Goal: Transaction & Acquisition: Book appointment/travel/reservation

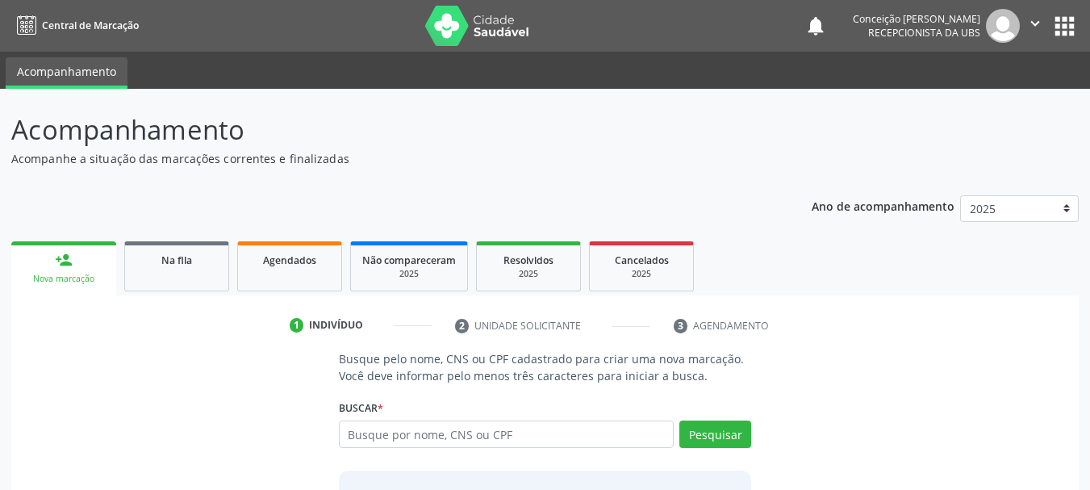
click at [592, 442] on input "text" at bounding box center [507, 433] width 336 height 27
type input "[PERSON_NAME]"
click at [742, 441] on button "Pesquisar" at bounding box center [715, 433] width 72 height 27
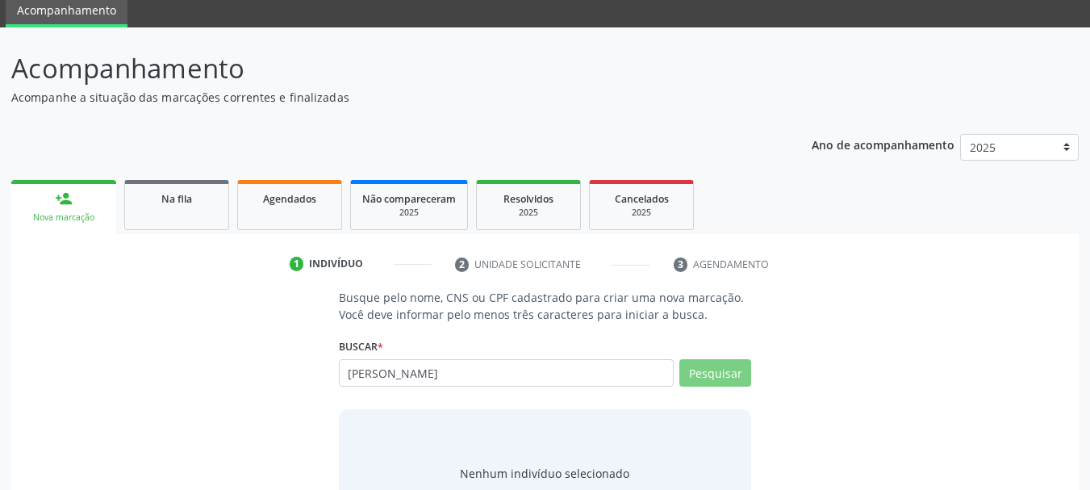
scroll to position [132, 0]
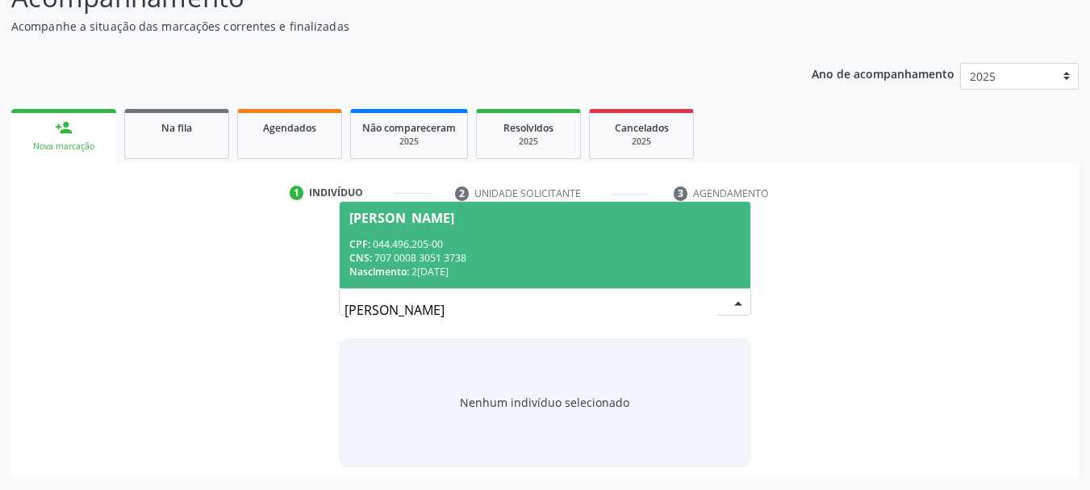
click at [612, 251] on div "CNS: 707 0008 3051 3738" at bounding box center [545, 258] width 392 height 14
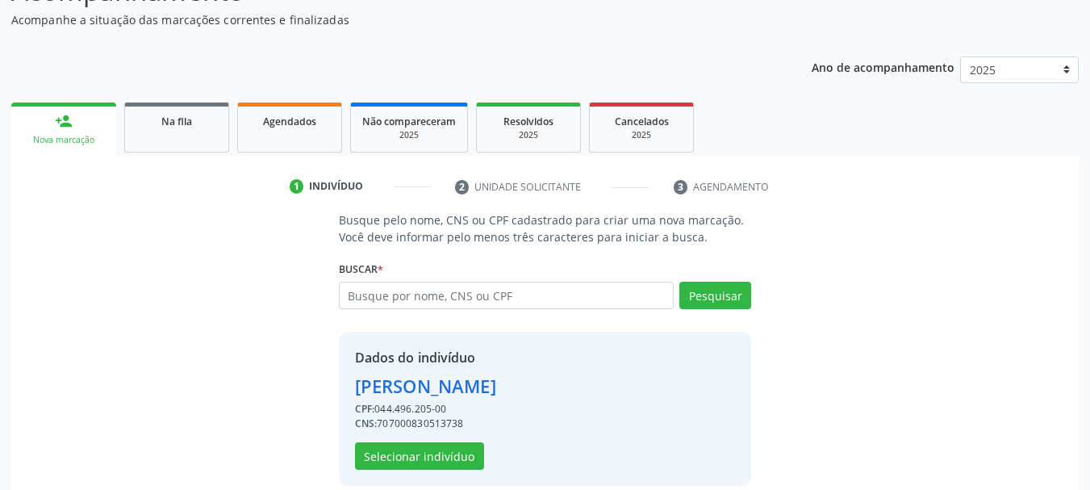
scroll to position [157, 0]
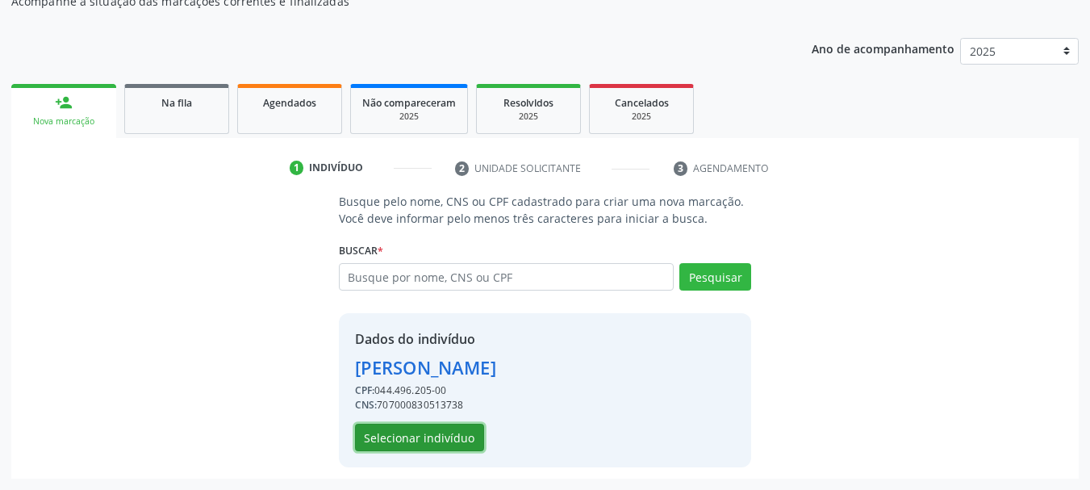
click at [467, 441] on button "Selecionar indivíduo" at bounding box center [419, 437] width 129 height 27
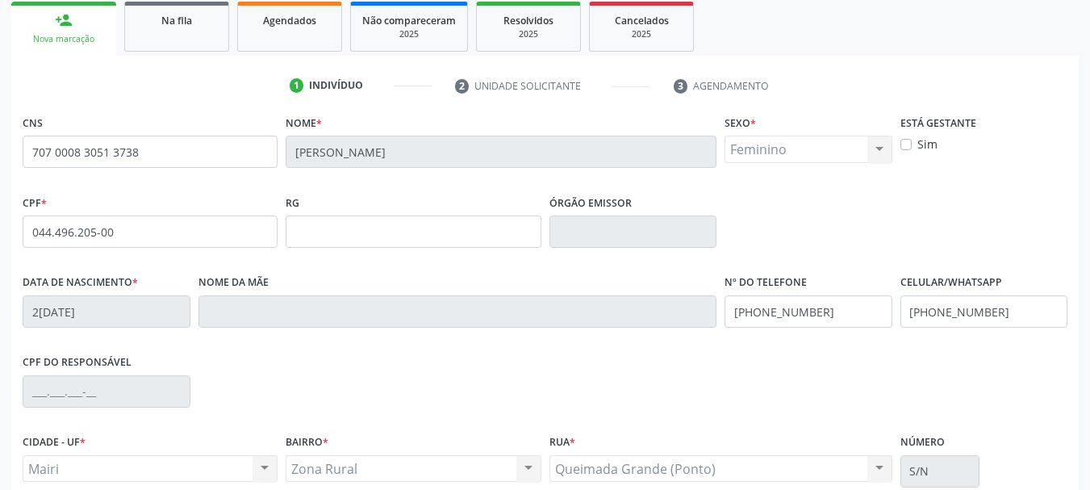
scroll to position [385, 0]
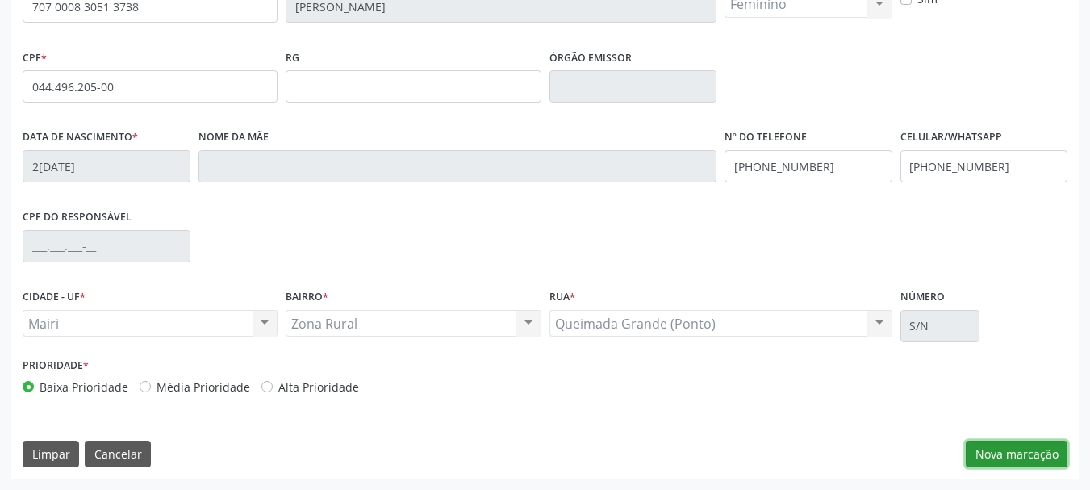
click at [1018, 460] on button "Nova marcação" at bounding box center [1017, 454] width 102 height 27
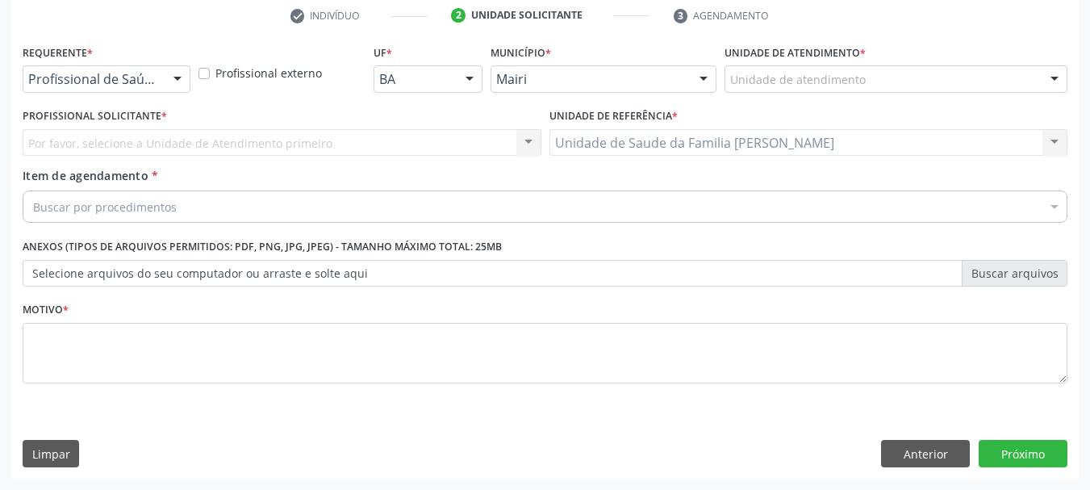
click at [319, 144] on div "Por favor, selecione a Unidade de Atendimento primeiro Nenhum resultado encontr…" at bounding box center [282, 142] width 519 height 27
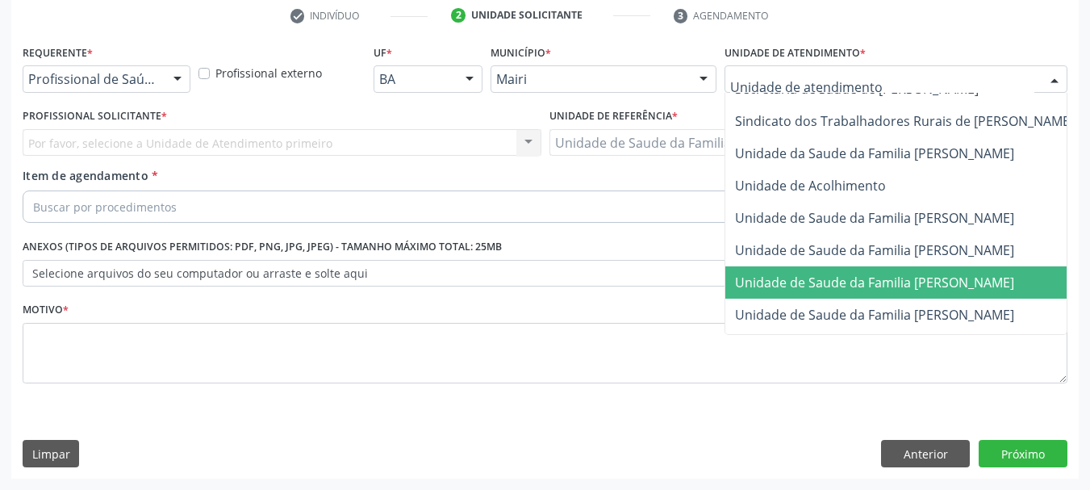
scroll to position [1223, 0]
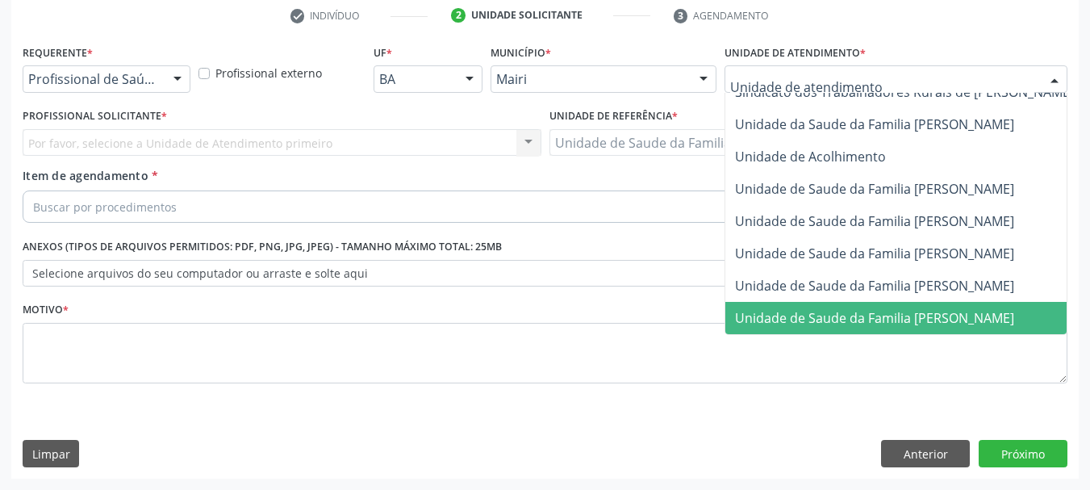
click at [847, 309] on span "Unidade de Saude da Familia [PERSON_NAME]" at bounding box center [874, 318] width 279 height 18
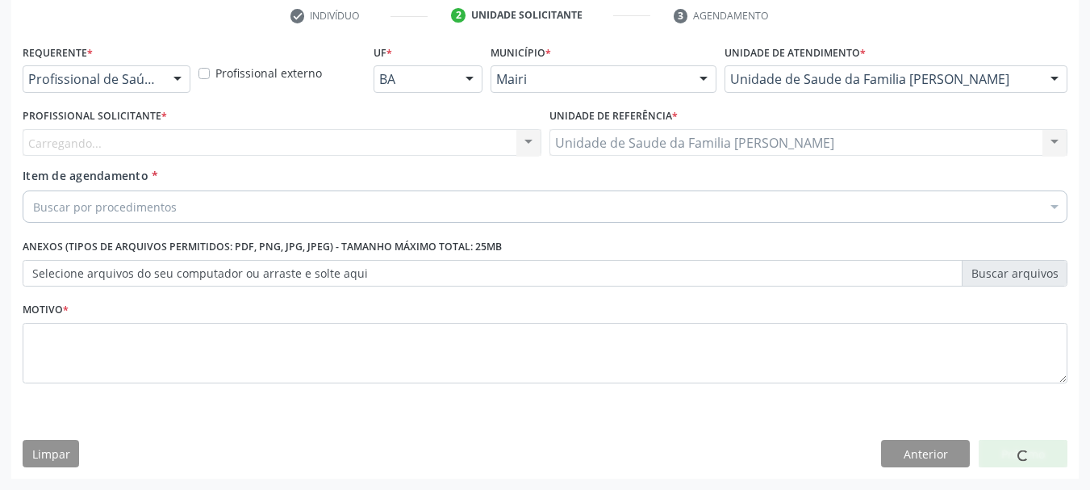
click at [485, 141] on div "Carregando... Nenhum resultado encontrado para: " " Não há nenhuma opção para s…" at bounding box center [282, 142] width 519 height 27
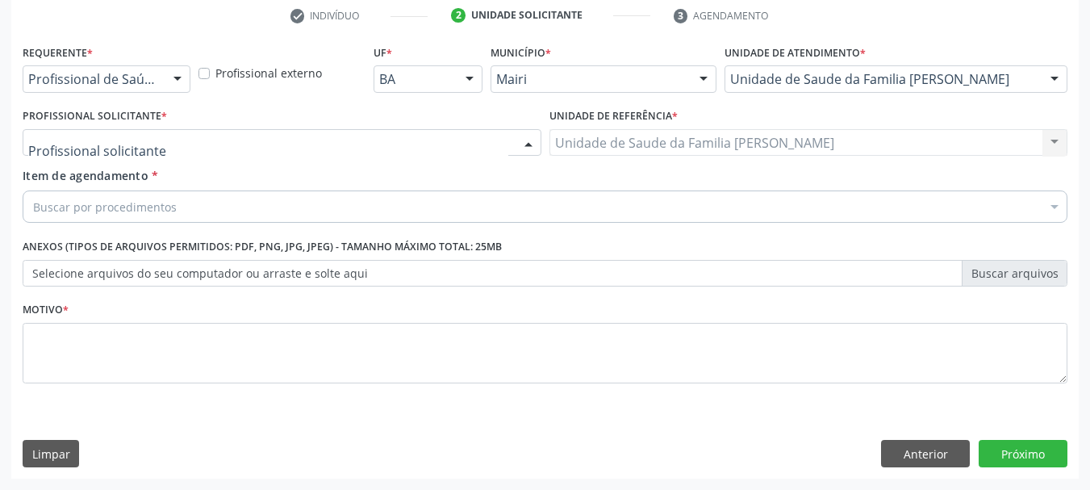
click at [520, 143] on div at bounding box center [528, 143] width 24 height 27
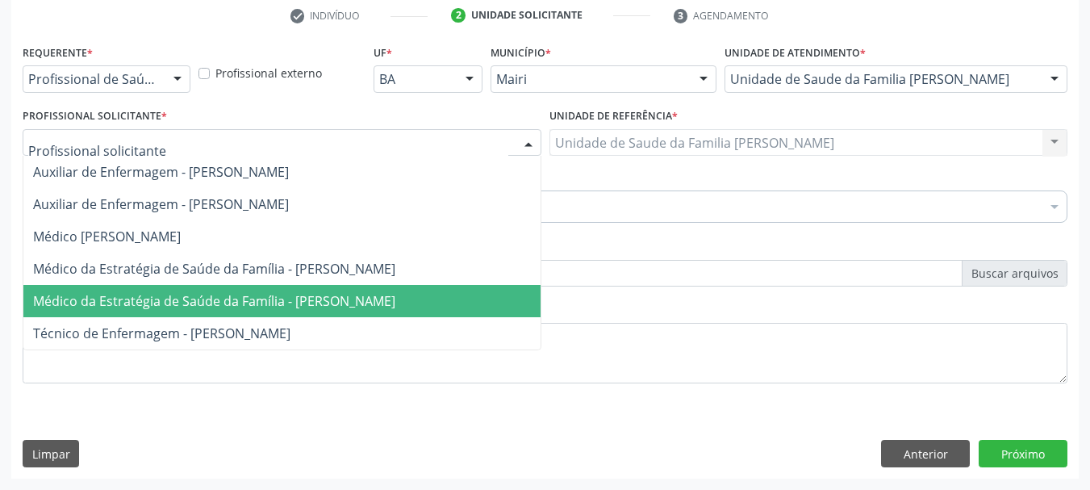
click at [379, 299] on span "Médico da Estratégia de Saúde da Família - [PERSON_NAME]" at bounding box center [214, 301] width 362 height 18
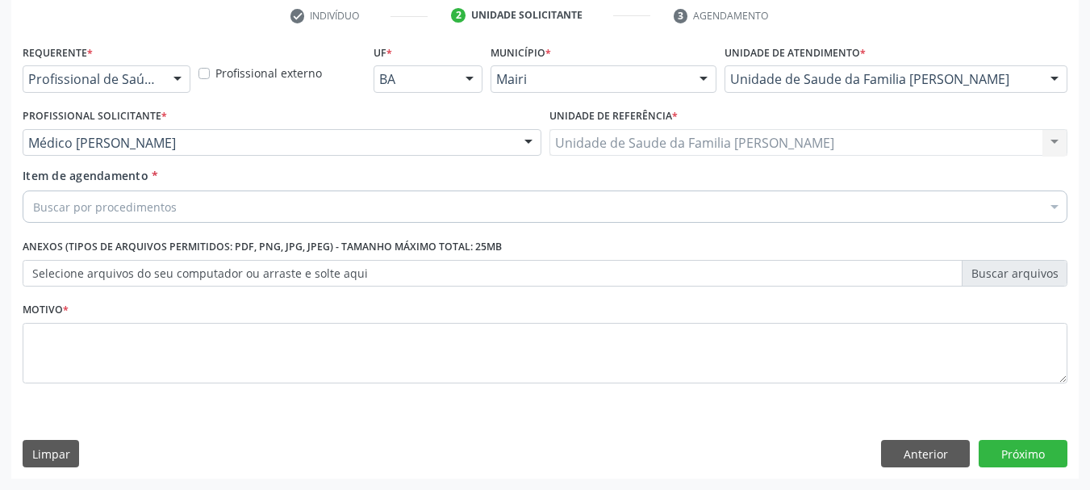
click at [384, 207] on div "Buscar por procedimentos" at bounding box center [545, 206] width 1045 height 32
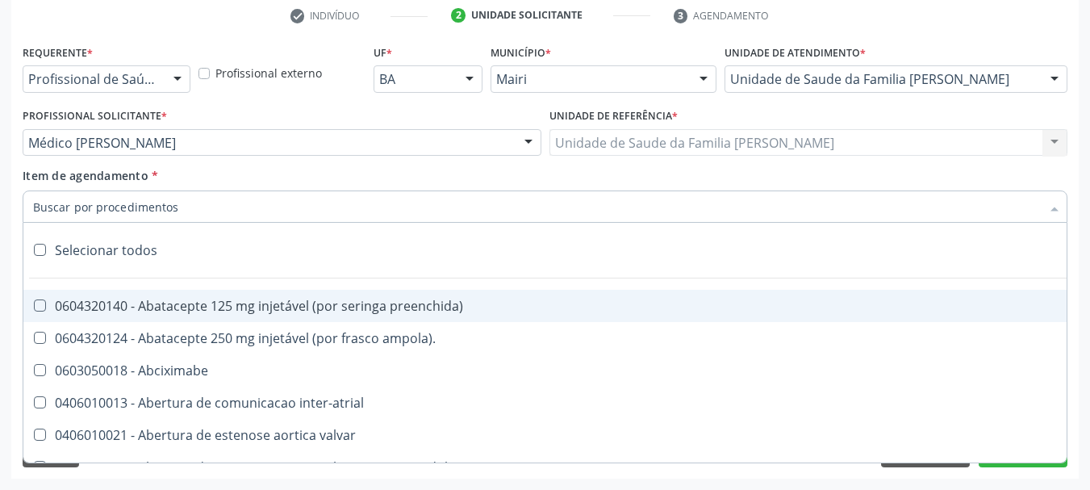
type input "u"
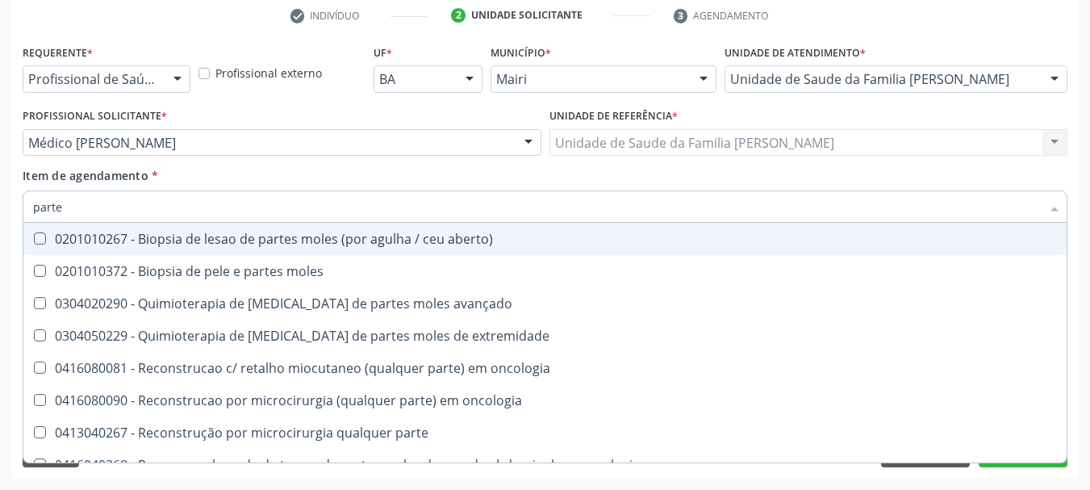
type input "partes"
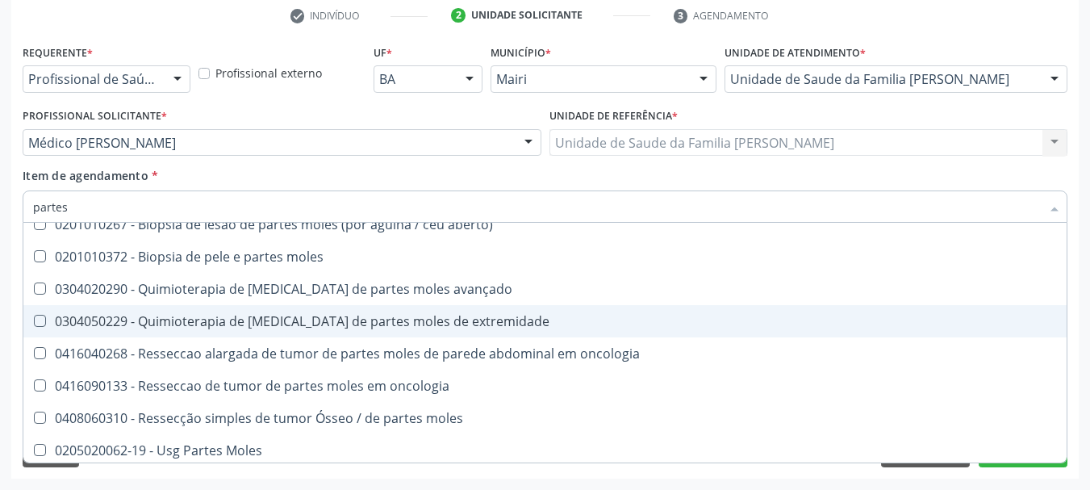
scroll to position [19, 0]
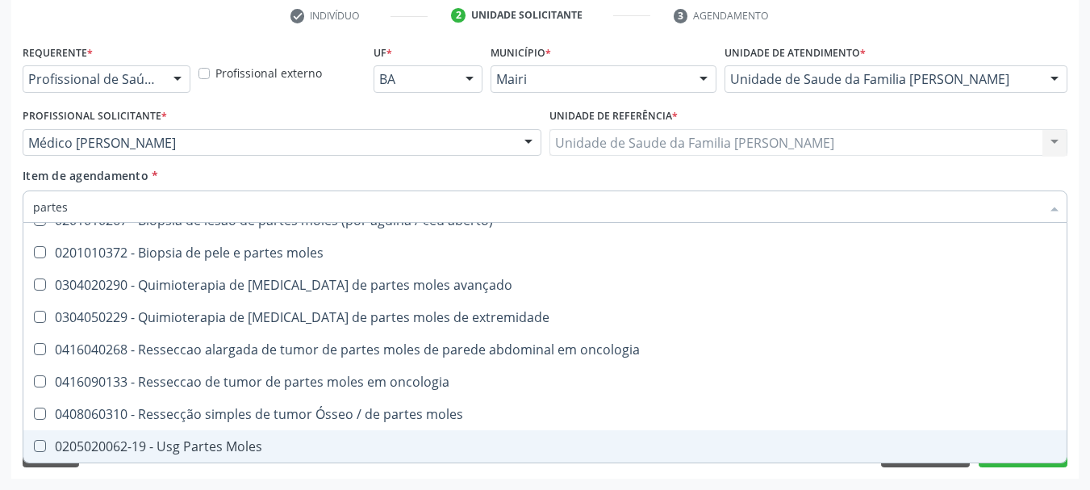
click at [268, 441] on div "0205020062-19 - Usg Partes Moles" at bounding box center [545, 446] width 1024 height 13
checkbox Moles "true"
click at [993, 464] on button "Próximo" at bounding box center [1023, 453] width 89 height 27
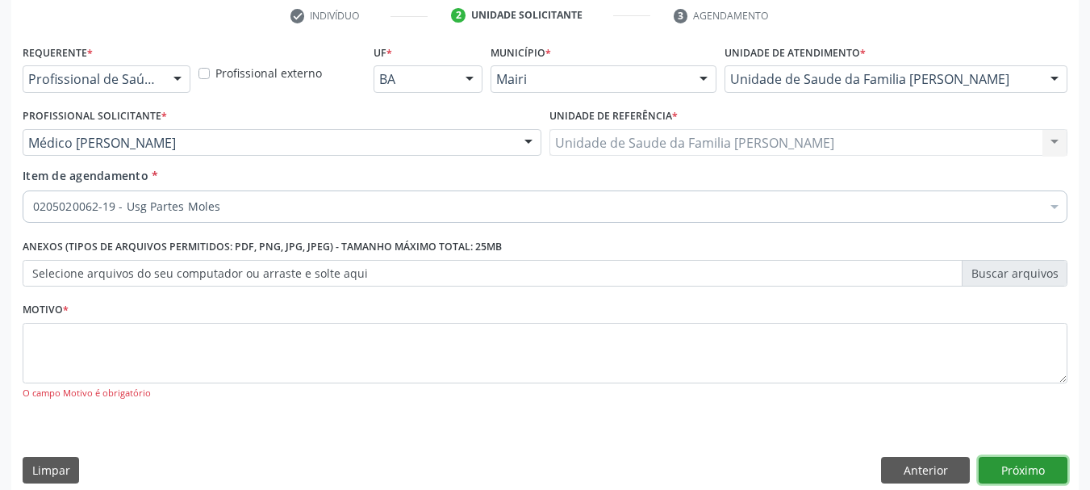
scroll to position [0, 0]
